Goal: Task Accomplishment & Management: Complete application form

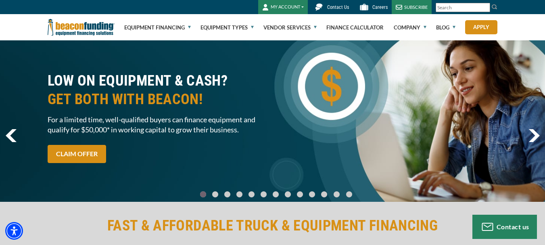
click at [299, 6] on button "MY ACCOUNT" at bounding box center [283, 7] width 50 height 14
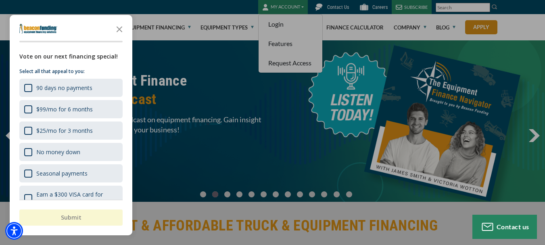
click at [278, 4] on div "button" at bounding box center [272, 122] width 545 height 245
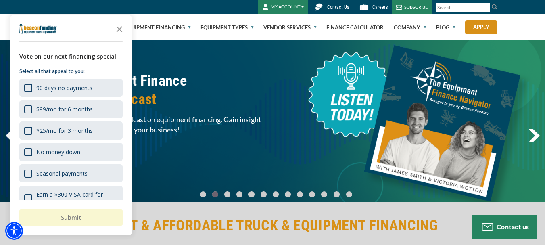
click at [285, 8] on button "MY ACCOUNT" at bounding box center [283, 7] width 50 height 14
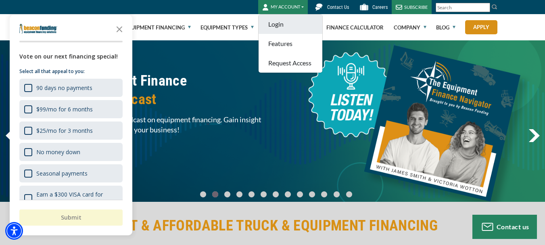
click at [283, 24] on link "Login" at bounding box center [291, 24] width 64 height 19
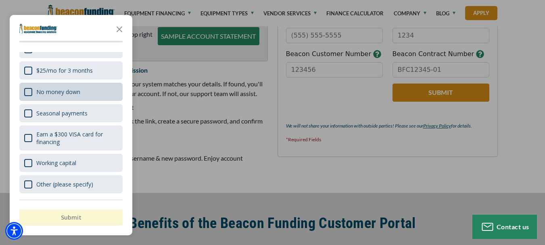
scroll to position [439, 0]
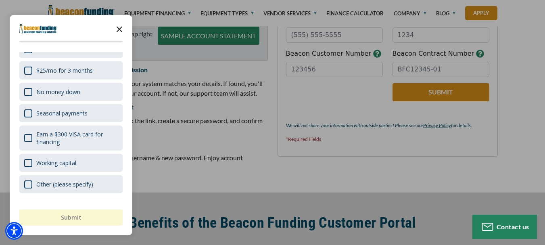
click at [122, 27] on polygon "Close the survey" at bounding box center [120, 29] width 6 height 6
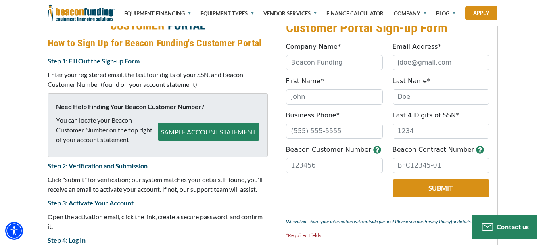
scroll to position [340, 0]
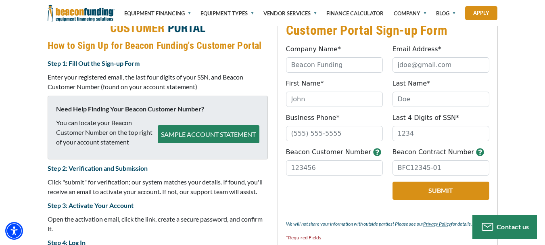
click at [373, 151] on icon "button" at bounding box center [377, 152] width 8 height 8
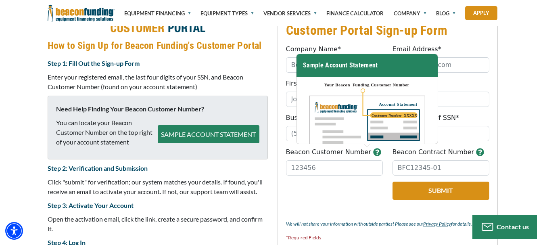
click at [476, 151] on icon "button" at bounding box center [480, 152] width 8 height 8
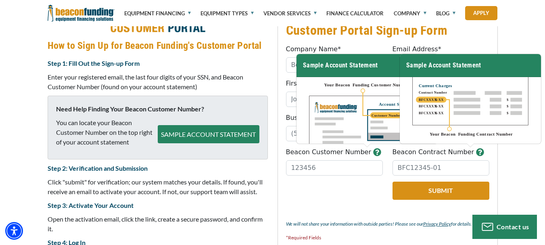
click at [373, 151] on icon "button" at bounding box center [377, 152] width 8 height 8
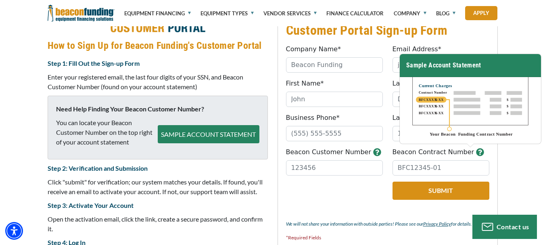
click at [373, 151] on icon "button" at bounding box center [377, 152] width 8 height 8
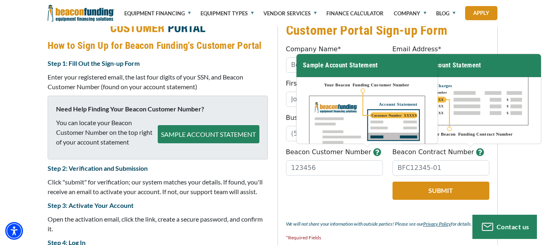
click at [278, 87] on fieldset "Customer Portal Sign-up Form Company Name* Please provide a valid company name.…" at bounding box center [388, 134] width 220 height 241
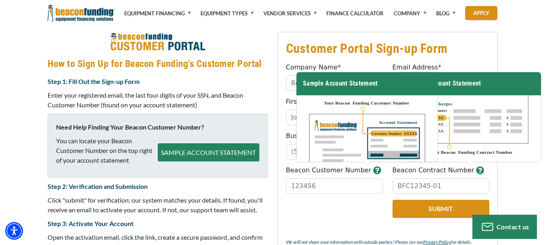
scroll to position [322, 0]
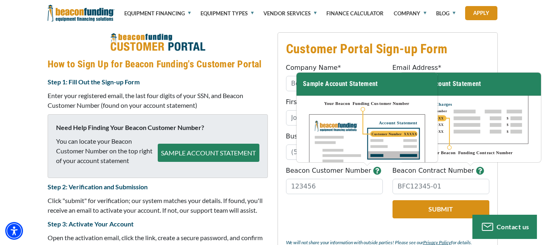
click at [274, 142] on div "Customer Portal Sign-up Form Company Name* Please provide a valid company name.…" at bounding box center [388, 162] width 230 height 261
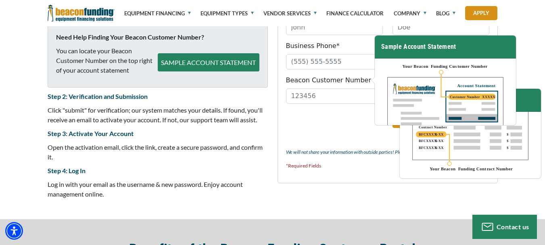
scroll to position [395, 0]
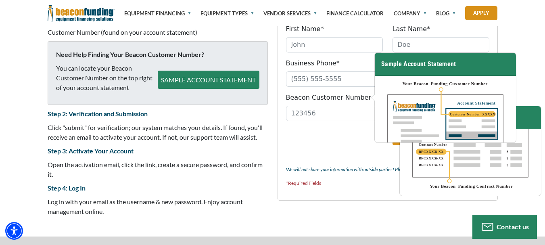
click at [373, 100] on icon "button" at bounding box center [377, 98] width 8 height 8
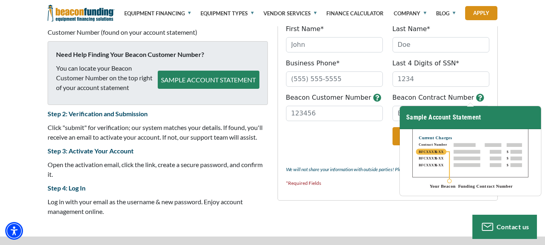
click at [495, 98] on fieldset "Customer Portal Sign-up Form Company Name* Please provide a valid company name.…" at bounding box center [388, 79] width 220 height 241
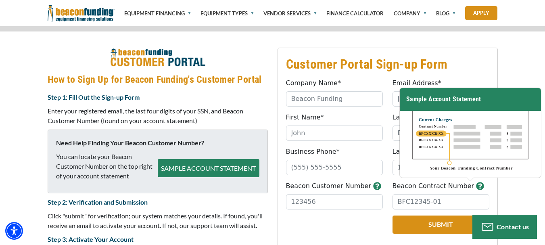
scroll to position [307, 0]
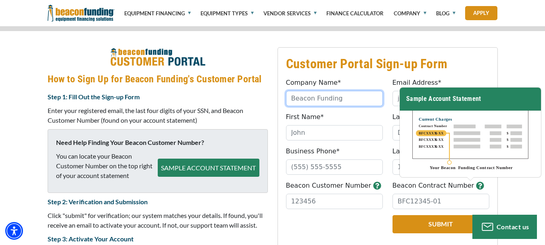
click at [309, 101] on input "Company Name*" at bounding box center [334, 98] width 97 height 15
click at [313, 102] on input "Company Name*" at bounding box center [334, 98] width 97 height 15
type input "Maseresc Cable Technology LLC"
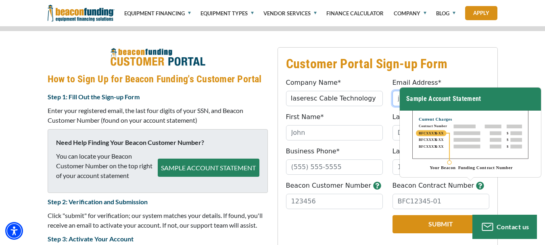
scroll to position [0, 0]
click at [398, 100] on input "Email Address*" at bounding box center [441, 98] width 97 height 15
click at [476, 185] on icon "button" at bounding box center [480, 186] width 8 height 8
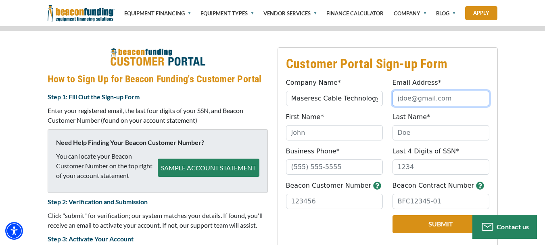
click at [410, 101] on input "Email Address*" at bounding box center [441, 98] width 97 height 15
type input "M"
type input "[EMAIL_ADDRESS][DOMAIN_NAME]"
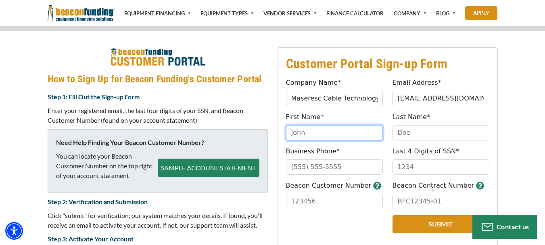
click at [325, 137] on input "First Name*" at bounding box center [334, 132] width 97 height 15
type input "[PERSON_NAME]"
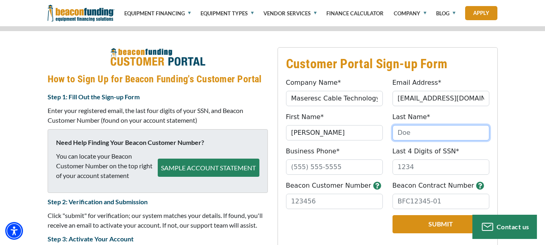
click at [405, 136] on input "Last Name*" at bounding box center [441, 132] width 97 height 15
type input "[PERSON_NAME]"
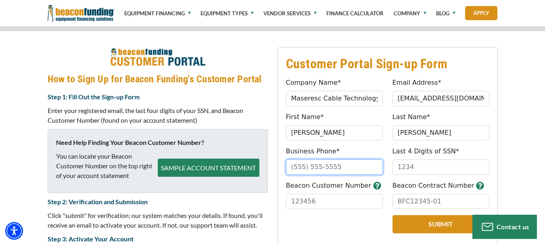
click at [323, 172] on input "Business Phone*" at bounding box center [334, 166] width 97 height 15
type input "[PHONE_NUMBER]"
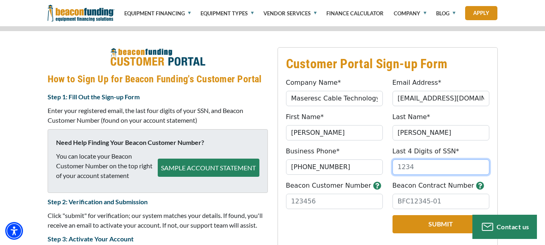
click at [419, 170] on input "Last 4 Digits of SSN*" at bounding box center [441, 166] width 97 height 15
type input "7166"
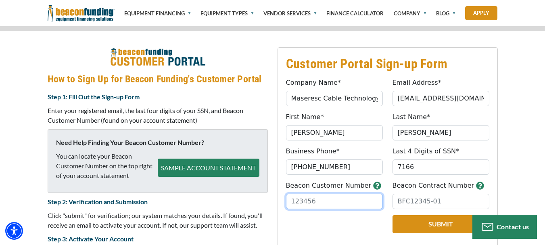
click at [340, 201] on input "Beacon Customer Number" at bounding box center [334, 201] width 97 height 15
type input "34028"
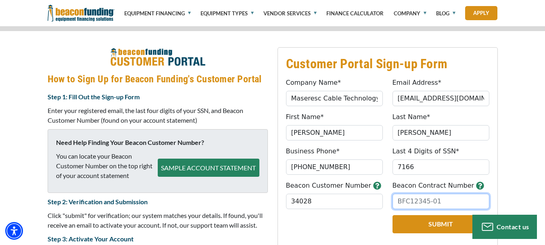
click at [423, 205] on input "Beacon Contract Number" at bounding box center [441, 201] width 97 height 15
type input "b"
type input "BFC20908-01"
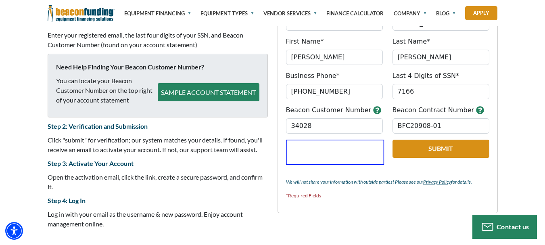
scroll to position [394, 0]
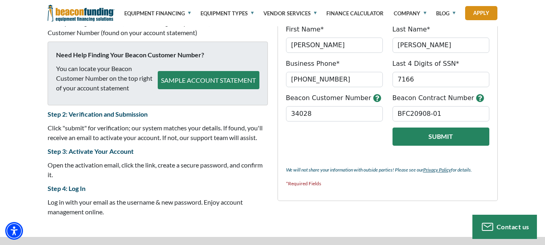
click at [436, 133] on button "Submit" at bounding box center [441, 137] width 97 height 18
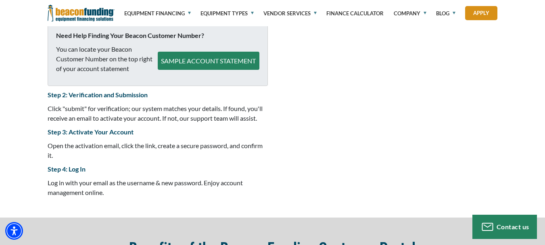
scroll to position [415, 0]
